Goal: Check status

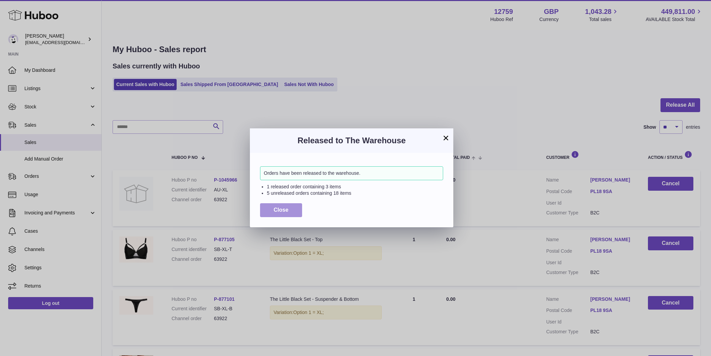
click at [277, 213] on span "Close" at bounding box center [280, 210] width 15 height 6
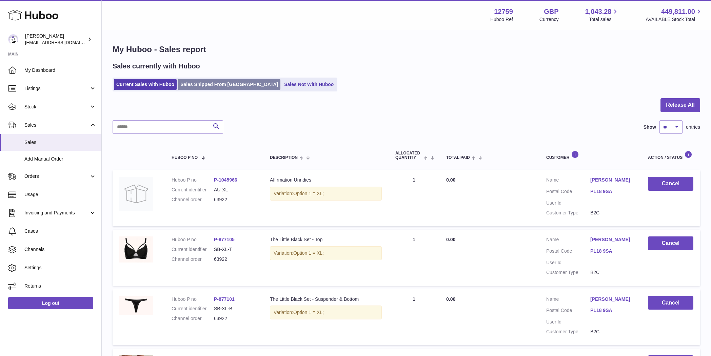
click at [198, 84] on link "Sales Shipped From [GEOGRAPHIC_DATA]" at bounding box center [229, 84] width 102 height 11
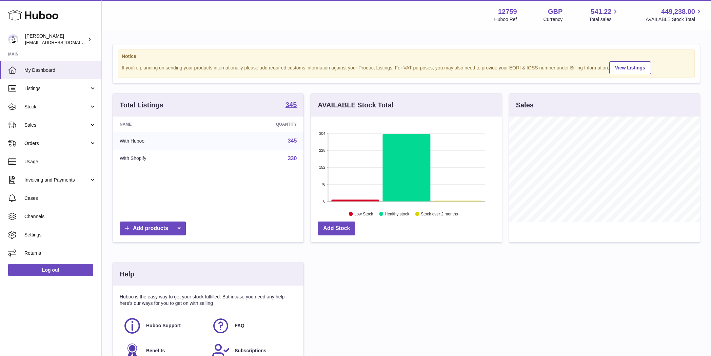
scroll to position [106, 191]
click at [59, 124] on span "Sales" at bounding box center [56, 125] width 65 height 6
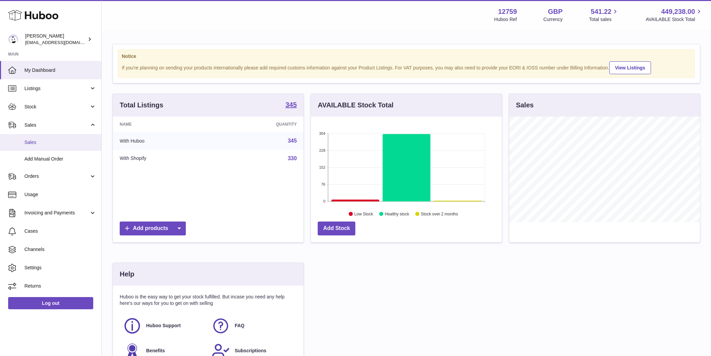
click at [59, 149] on link "Sales" at bounding box center [50, 142] width 101 height 17
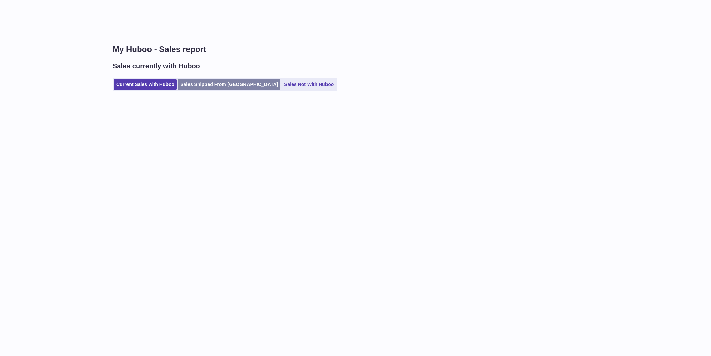
click at [205, 83] on link "Sales Shipped From [GEOGRAPHIC_DATA]" at bounding box center [229, 84] width 102 height 11
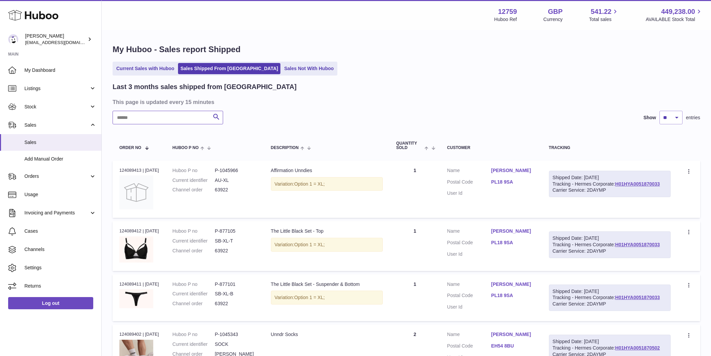
click at [176, 118] on input "text" at bounding box center [167, 118] width 110 height 14
paste input "**********"
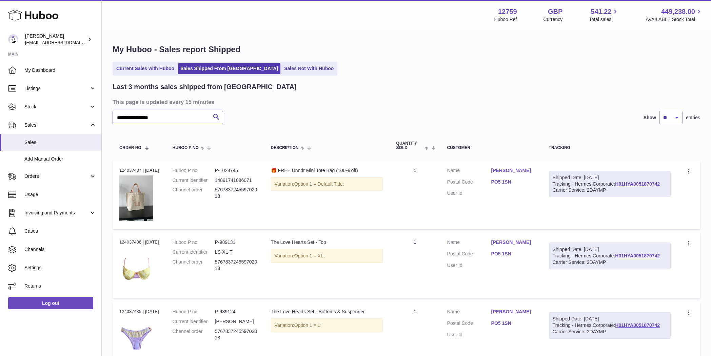
type input "**********"
drag, startPoint x: 667, startPoint y: 185, endPoint x: 617, endPoint y: 183, distance: 49.8
click at [617, 184] on div "Shipped Date: [DATE] Tracking - Hermes Corporate: H01HYA0051870742 Carrier Serv…" at bounding box center [610, 184] width 122 height 27
copy link "H01HYA0051870742"
